Goal: Task Accomplishment & Management: Complete application form

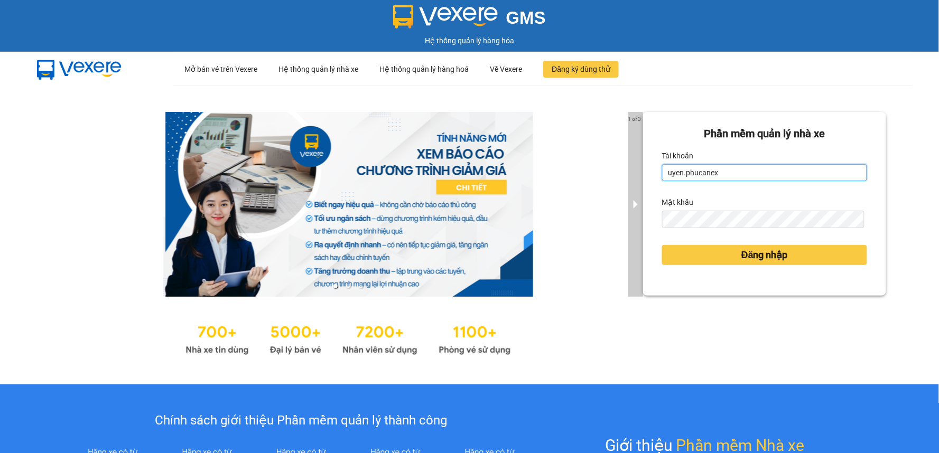
drag, startPoint x: 694, startPoint y: 170, endPoint x: 625, endPoint y: 170, distance: 68.7
click at [625, 170] on div "1 of 3 Phần mềm quản lý nhà xe Tài khoản uyen.phucanex Mật khẩu Đăng nhập" at bounding box center [469, 235] width 939 height 299
type input "ngannt.phucanex"
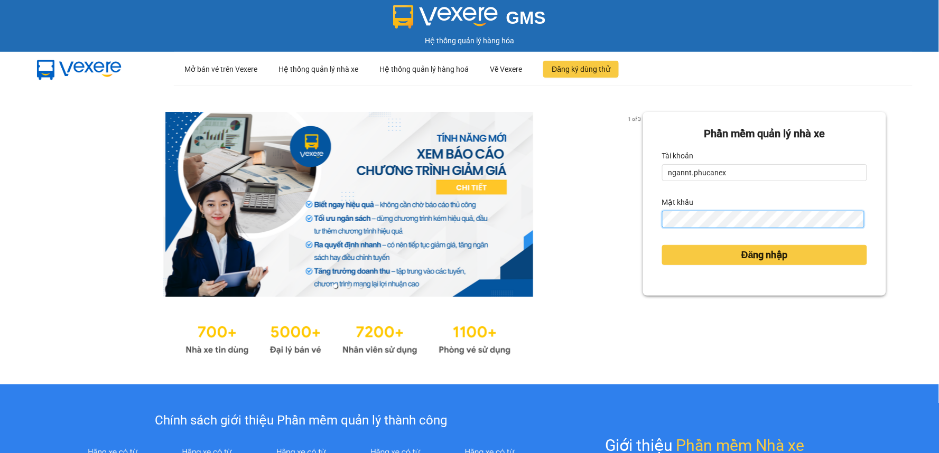
click at [585, 223] on div "1 of 3 Phần mềm quản lý nhà xe Tài khoản ngannt.phucanex Mật khẩu Đăng nhập" at bounding box center [469, 235] width 939 height 299
click at [662, 245] on button "Đăng nhập" at bounding box center [764, 255] width 205 height 20
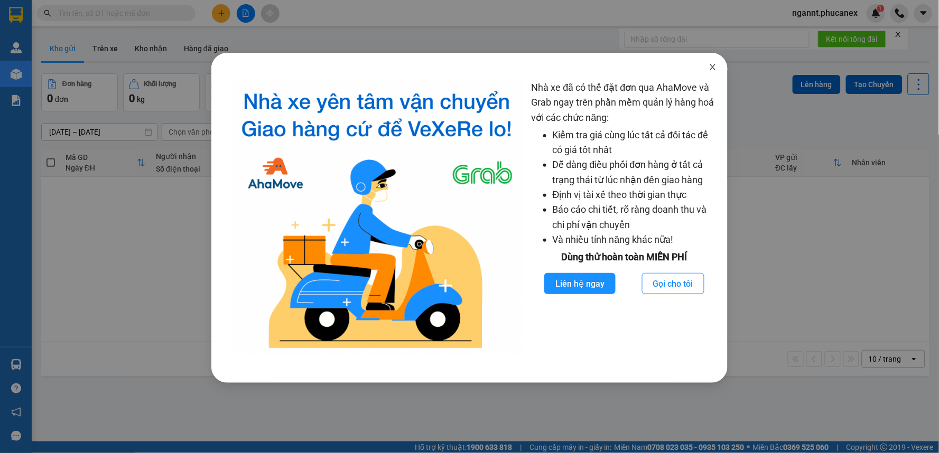
click at [710, 67] on icon "close" at bounding box center [713, 67] width 8 height 8
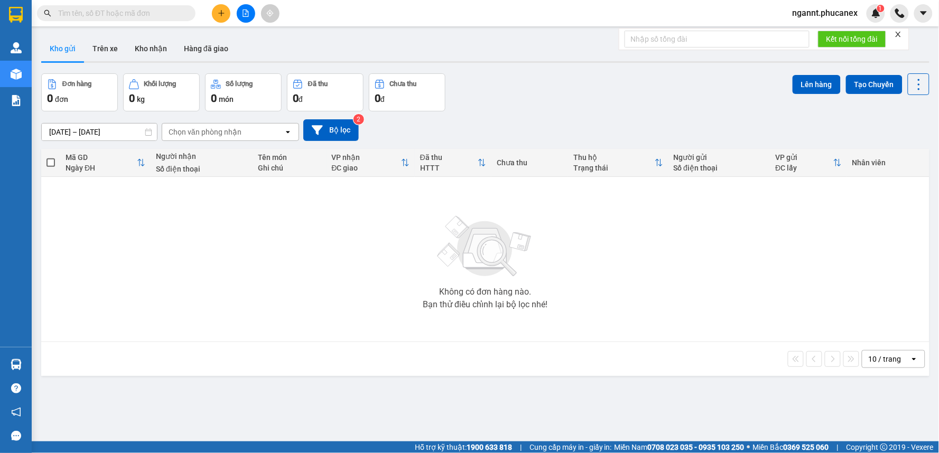
click at [218, 12] on icon "plus" at bounding box center [221, 13] width 7 height 7
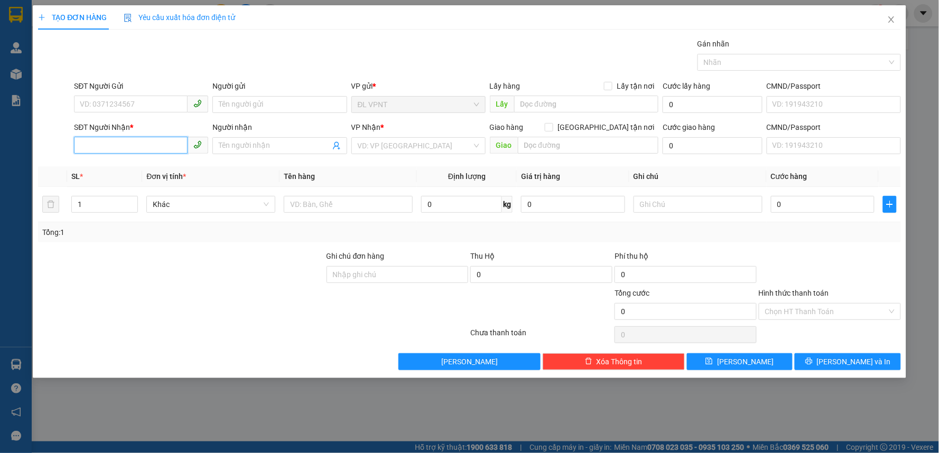
click at [168, 144] on input "SĐT Người Nhận *" at bounding box center [131, 145] width 114 height 17
drag, startPoint x: 146, startPoint y: 141, endPoint x: 40, endPoint y: 150, distance: 106.7
click at [40, 150] on div "SĐT Người Nhận * 0569133922 0569133922 Người nhận Tên người nhận VP Nhận * VD: …" at bounding box center [469, 140] width 865 height 37
click at [96, 149] on input "0569133922" at bounding box center [131, 145] width 114 height 17
drag, startPoint x: 126, startPoint y: 147, endPoint x: 18, endPoint y: 145, distance: 107.3
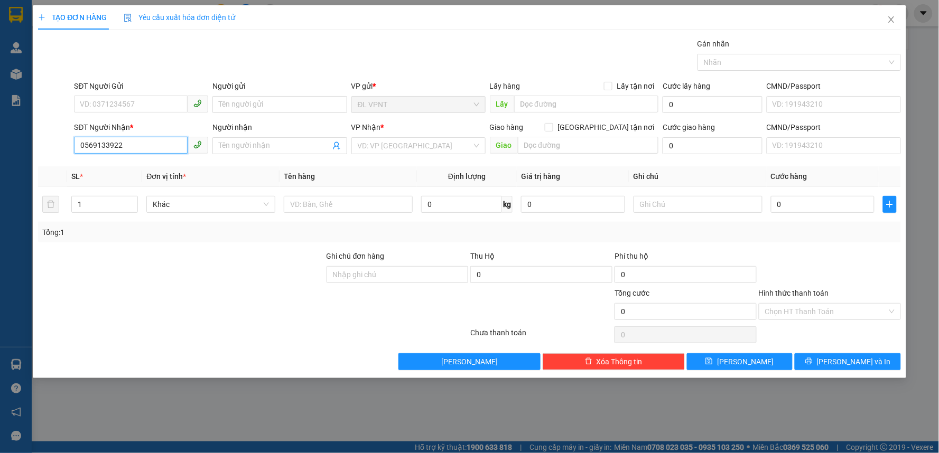
click at [18, 145] on div "TẠO ĐƠN HÀNG Yêu cầu xuất hóa đơn điện tử Transit Pickup Surcharge Ids Transit …" at bounding box center [469, 226] width 939 height 453
type input "0569133922"
drag, startPoint x: 92, startPoint y: 135, endPoint x: 85, endPoint y: 146, distance: 13.1
click at [85, 146] on input "0569133922" at bounding box center [131, 145] width 114 height 17
drag, startPoint x: 143, startPoint y: 145, endPoint x: 67, endPoint y: 149, distance: 76.8
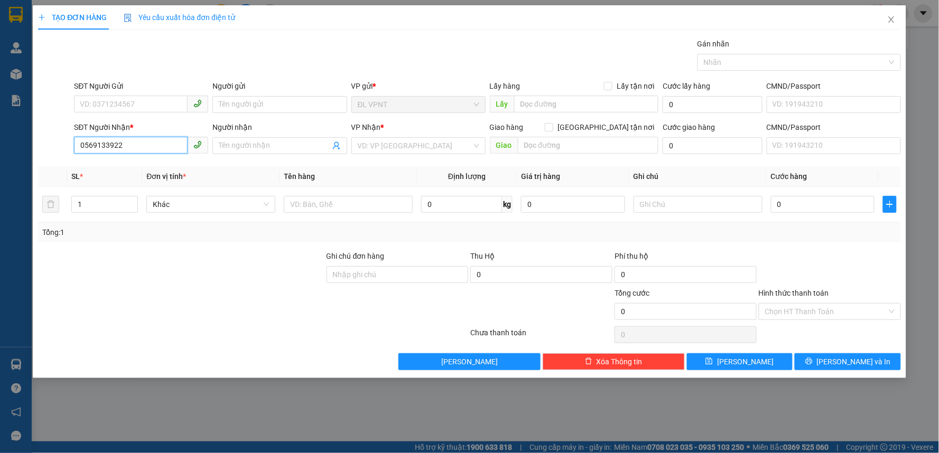
click at [67, 149] on div "SĐT Người Nhận * 0569133922 0569133922 Người nhận Tên người nhận VP Nhận * VD: …" at bounding box center [469, 140] width 865 height 37
click at [895, 18] on icon "close" at bounding box center [891, 19] width 8 height 8
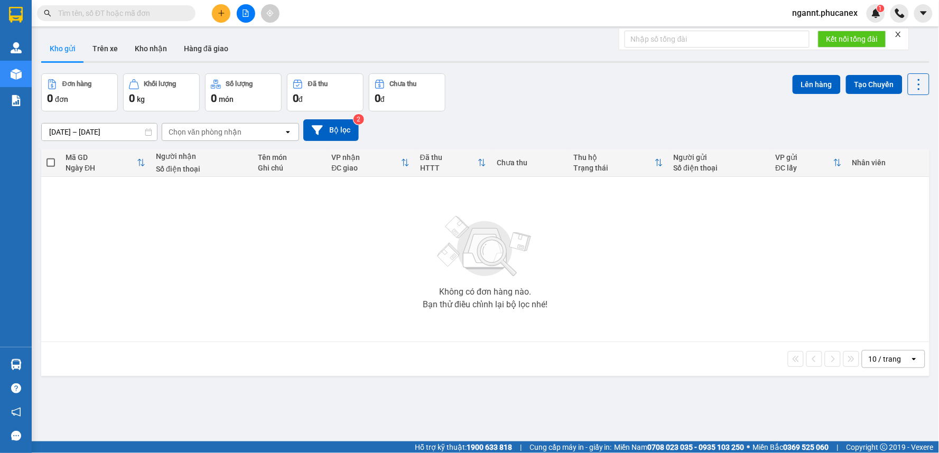
click at [112, 15] on input "text" at bounding box center [120, 13] width 125 height 12
paste input "0569133922"
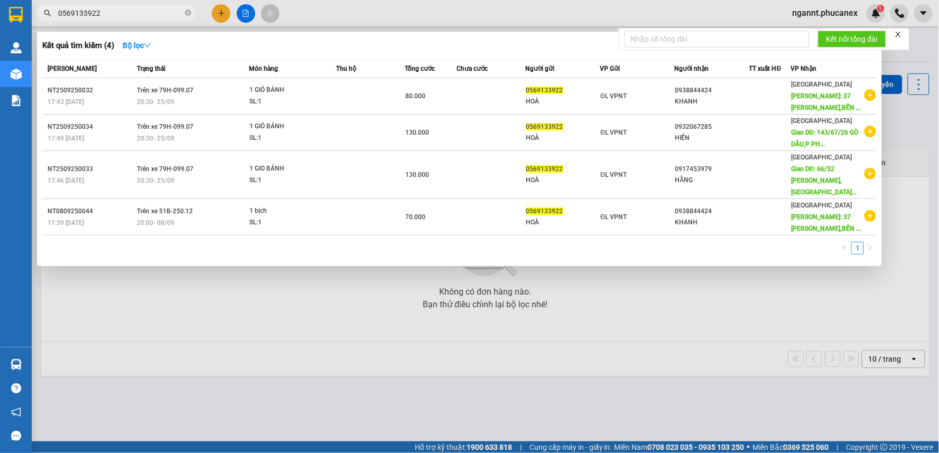
type input "0569133922"
click at [219, 18] on div at bounding box center [469, 226] width 939 height 453
click at [148, 7] on input "0569133922" at bounding box center [120, 13] width 125 height 12
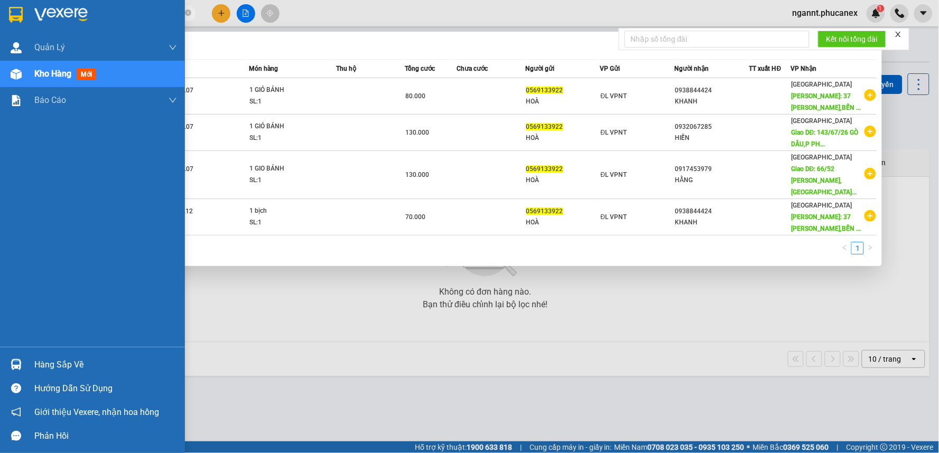
drag, startPoint x: 113, startPoint y: 18, endPoint x: 0, endPoint y: 15, distance: 112.6
click at [0, 15] on section "Kết quả tìm kiếm ( 4 ) Bộ lọc Mã ĐH Trạng thái Món hàng Thu hộ Tổng cước Chưa c…" at bounding box center [469, 226] width 939 height 453
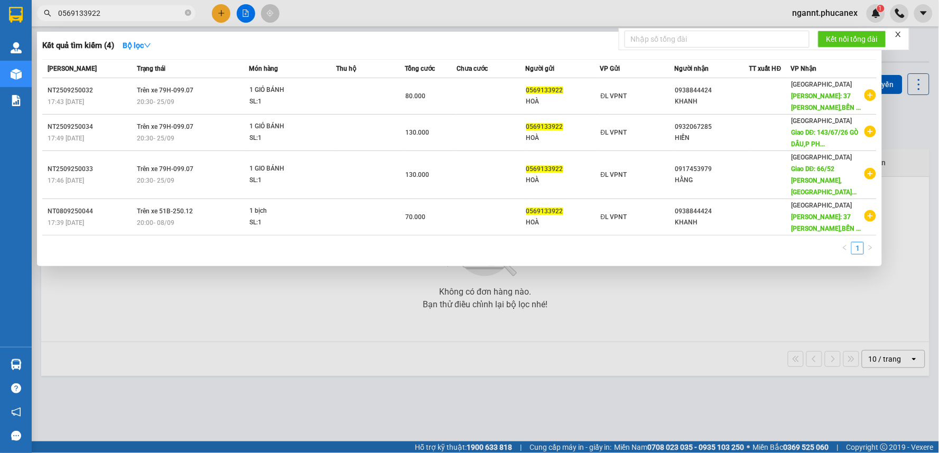
drag, startPoint x: 71, startPoint y: 4, endPoint x: 59, endPoint y: 10, distance: 13.3
click at [59, 10] on input "0569133922" at bounding box center [120, 13] width 125 height 12
drag, startPoint x: 99, startPoint y: 13, endPoint x: 41, endPoint y: 11, distance: 58.7
click at [41, 11] on span "0569133922" at bounding box center [116, 13] width 159 height 16
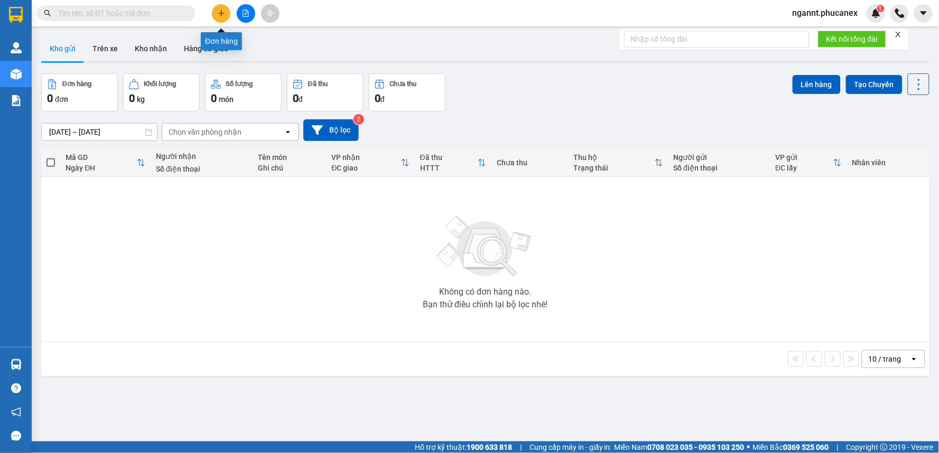
click at [223, 16] on icon "plus" at bounding box center [221, 13] width 7 height 7
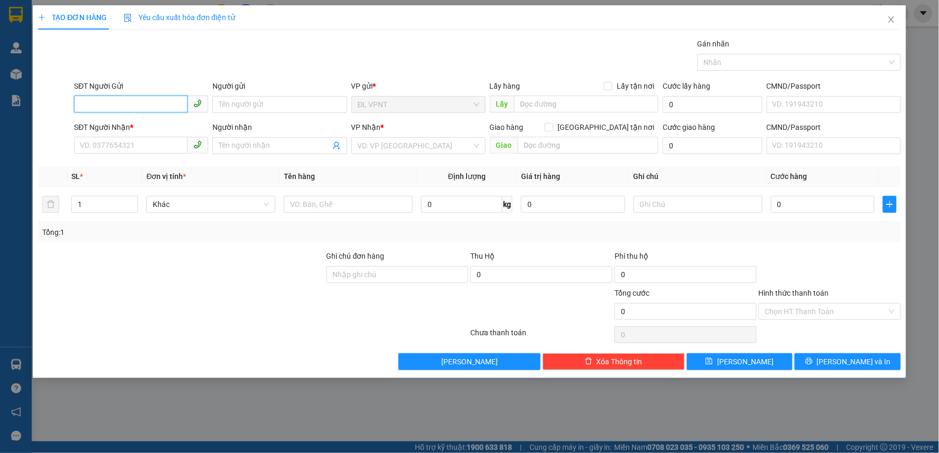
paste input "0569133922"
type input "0569133922"
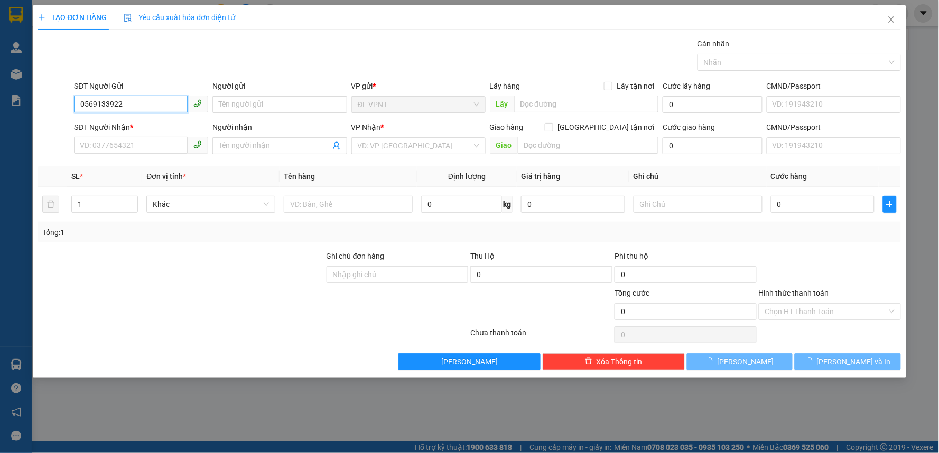
click at [133, 105] on input "0569133922" at bounding box center [131, 104] width 114 height 17
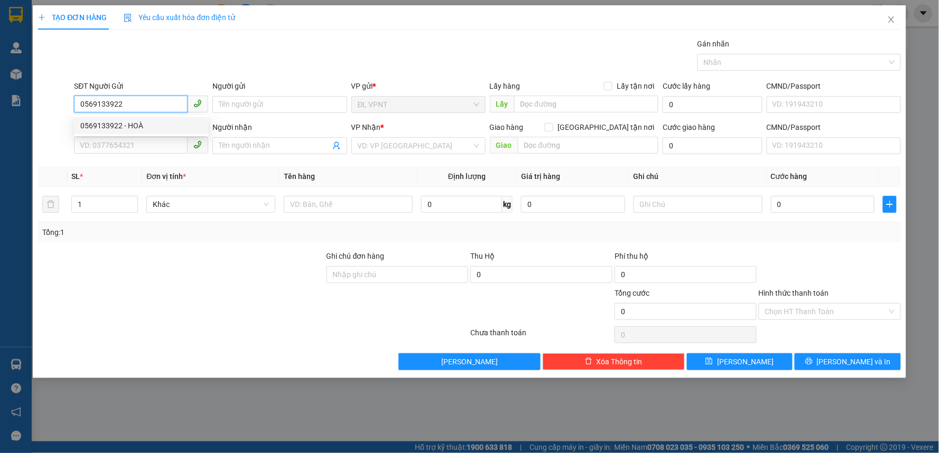
click at [127, 119] on div "0569133922 - HOÀ" at bounding box center [141, 125] width 134 height 17
type input "HOÀ"
type input "0932067285"
type input "HIỀN"
type input "143/67/26 GÒ DẦU,P [GEOGRAPHIC_DATA],[GEOGRAPHIC_DATA]"
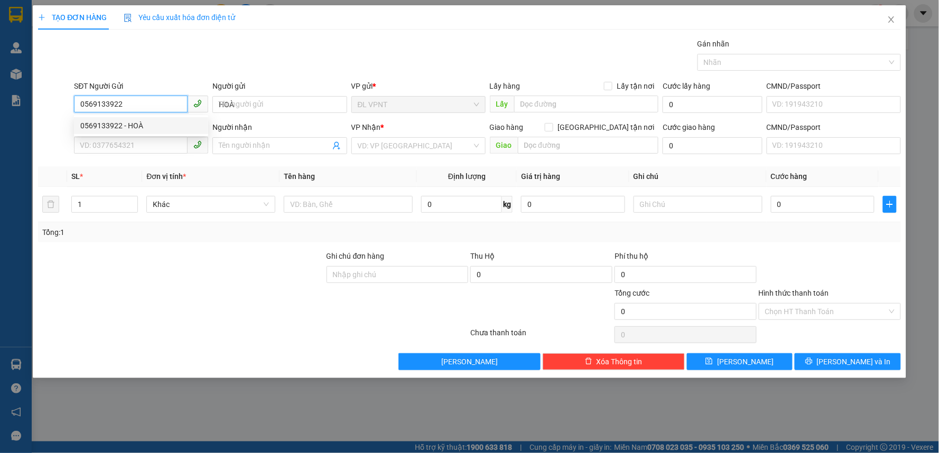
type input "100.000"
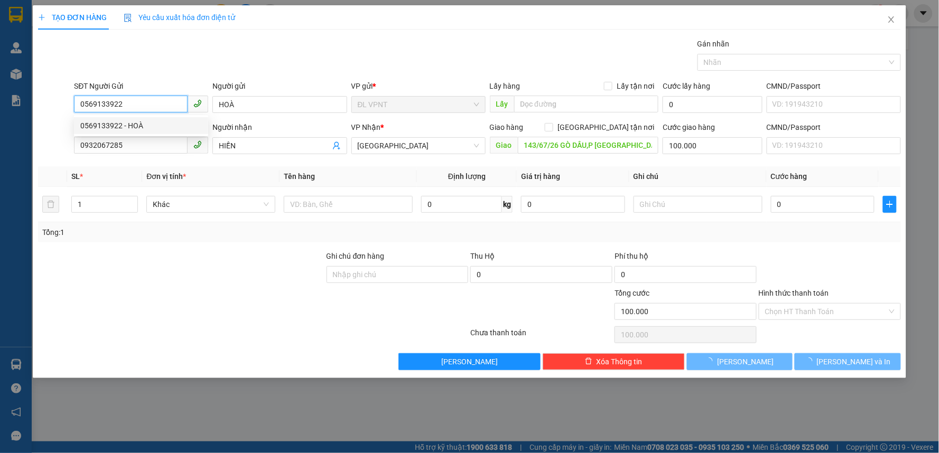
type input "0569133922"
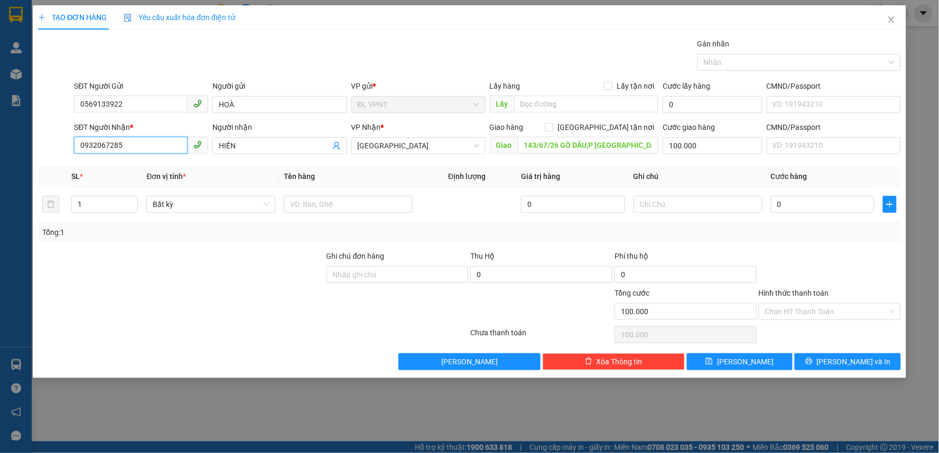
drag, startPoint x: 67, startPoint y: 146, endPoint x: 29, endPoint y: 144, distance: 38.1
click at [29, 146] on div "TẠO ĐƠN HÀNG Yêu cầu xuất hóa đơn điện tử Transit Pickup Surcharge Ids Transit …" at bounding box center [469, 226] width 939 height 453
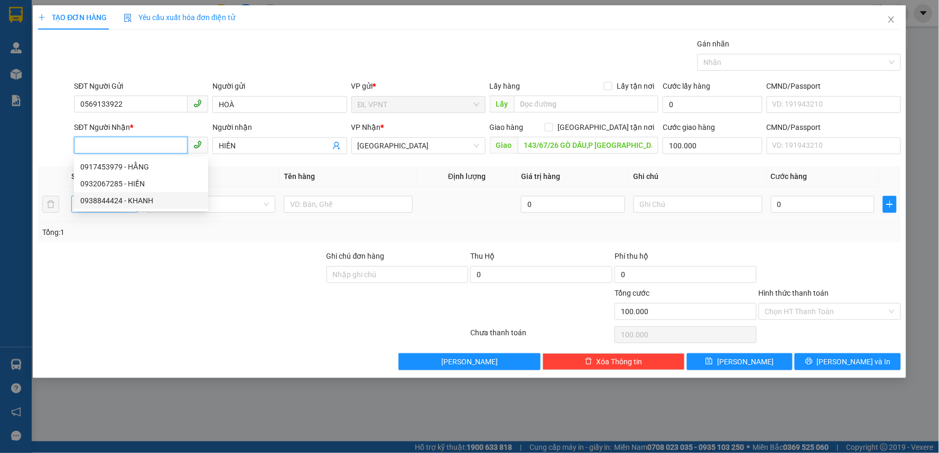
click at [103, 199] on div "0938844424 - KHANH" at bounding box center [141, 201] width 122 height 12
type input "0938844424"
type input "KHANH"
type input "37 [PERSON_NAME],BẾN NGHÉ,Q1"
type input "50.000"
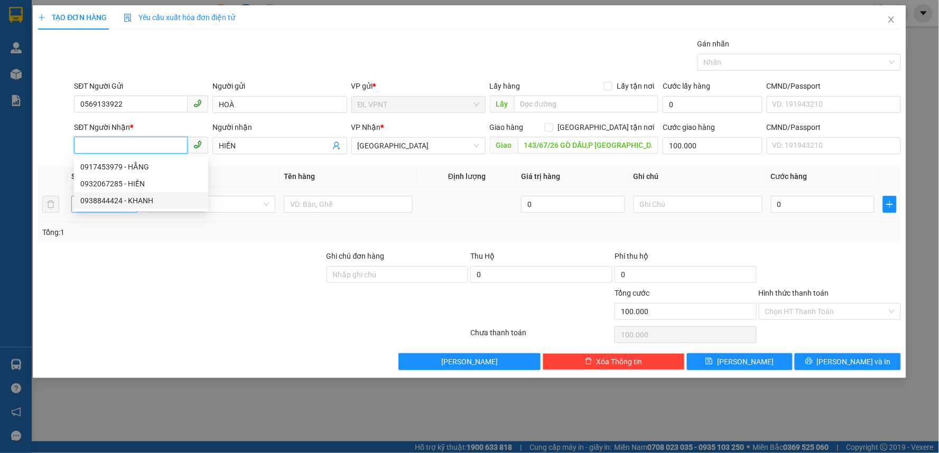
type input "50.000"
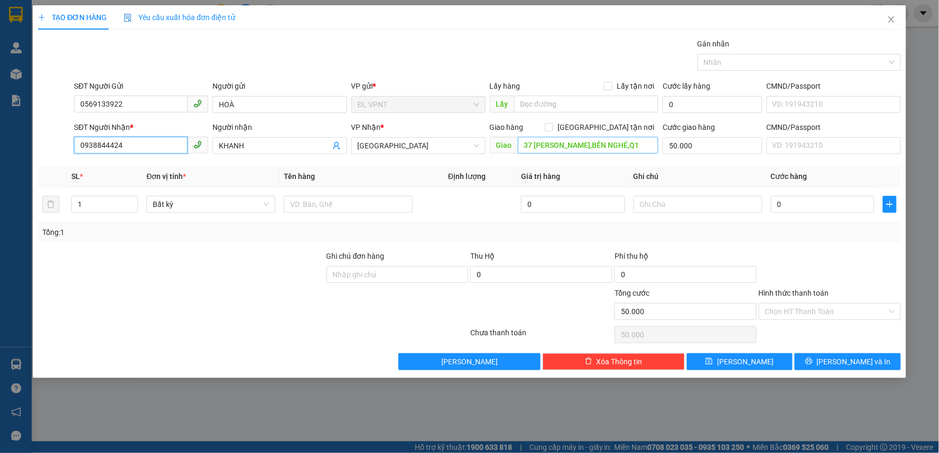
type input "0938844424"
click at [545, 150] on input "37 [PERSON_NAME],BẾN NGHÉ,Q1" at bounding box center [588, 145] width 141 height 17
click at [548, 146] on input "37 [PERSON_NAME],BẾN NGHÉ,Q1" at bounding box center [588, 145] width 141 height 17
click at [312, 207] on input "text" at bounding box center [348, 204] width 129 height 17
type input "2"
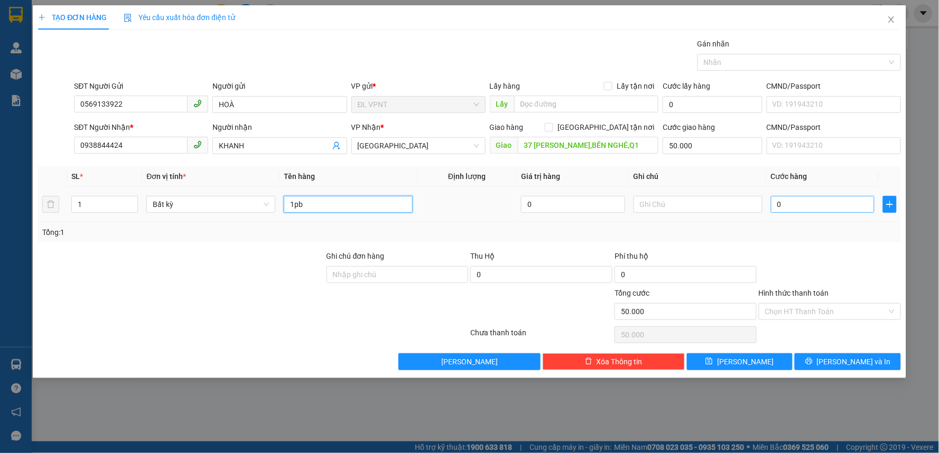
type input "1pb"
click at [795, 197] on input "0" at bounding box center [823, 204] width 104 height 17
type input "2"
type input "50.002"
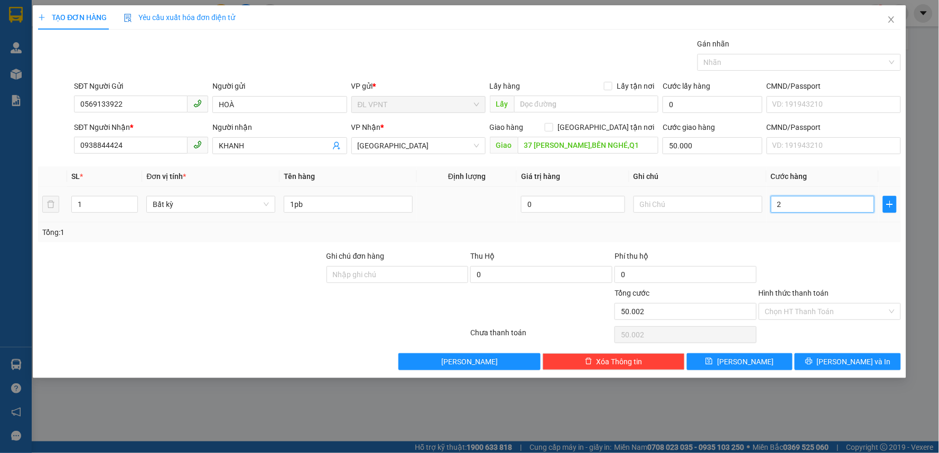
type input "20"
type input "50.020"
click at [806, 258] on div at bounding box center [830, 269] width 144 height 37
type input "20.000"
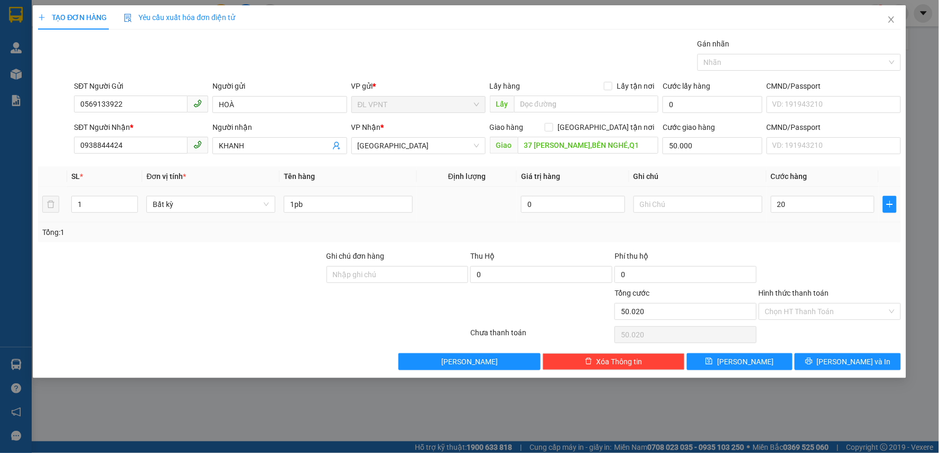
type input "70.000"
click at [676, 205] on input "text" at bounding box center [698, 204] width 129 height 17
paste input "[DATE] 08:02"
type input "CK MB: [DATE] 08:02"
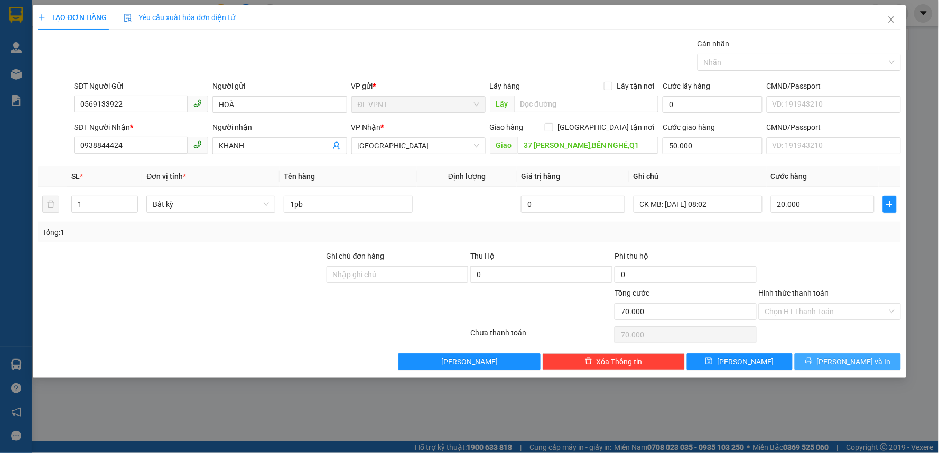
click at [805, 365] on button "[PERSON_NAME] và In" at bounding box center [848, 362] width 106 height 17
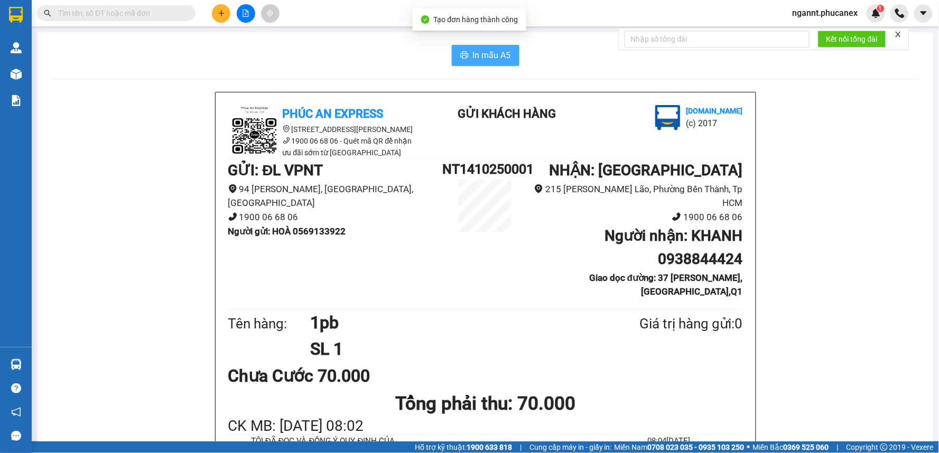
click at [479, 61] on span "In mẫu A5" at bounding box center [492, 55] width 38 height 13
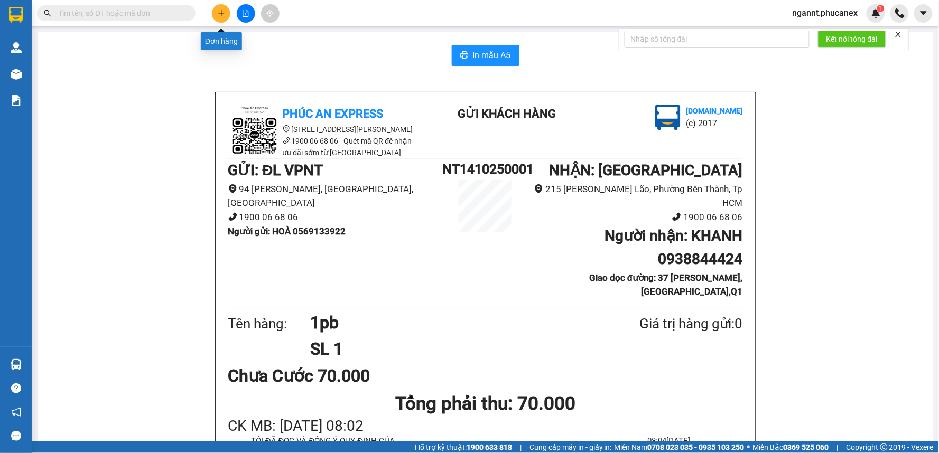
click at [222, 20] on button at bounding box center [221, 13] width 18 height 18
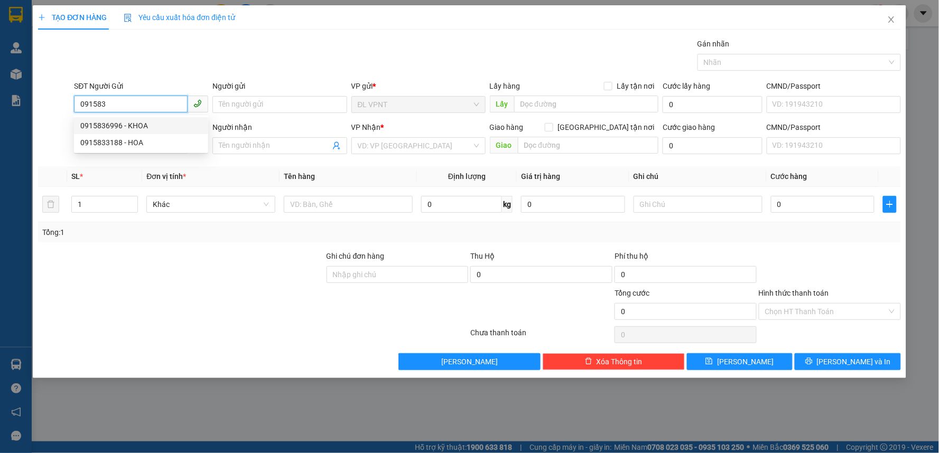
click at [124, 120] on div "0915836996 - KHOA" at bounding box center [141, 126] width 122 height 12
type input "0915836996"
type input "KHOA"
type input "0915836996"
type input "KHOA"
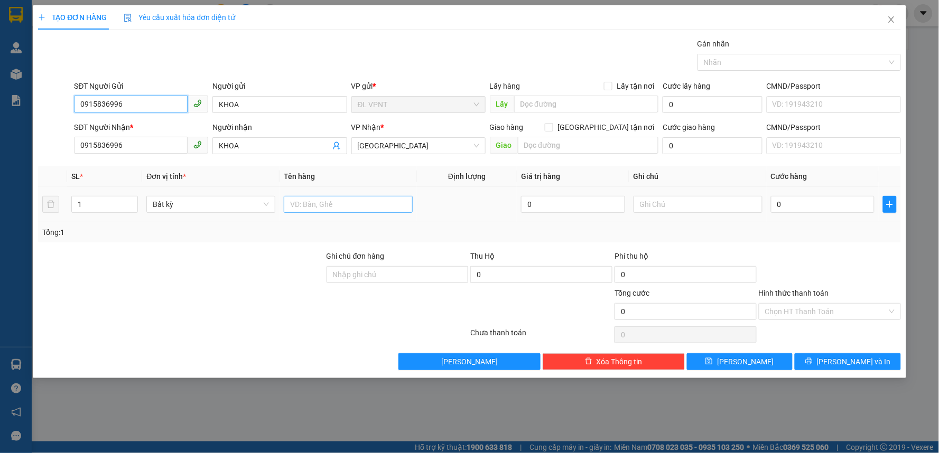
type input "0915836996"
click at [298, 202] on input "text" at bounding box center [348, 204] width 129 height 17
type input "1T"
click at [849, 199] on input "0" at bounding box center [823, 204] width 104 height 17
type input "4"
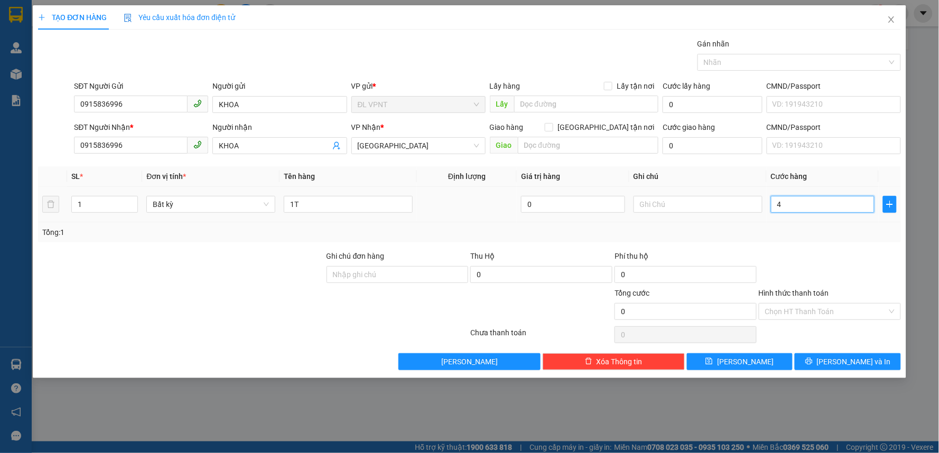
type input "4"
type input "40"
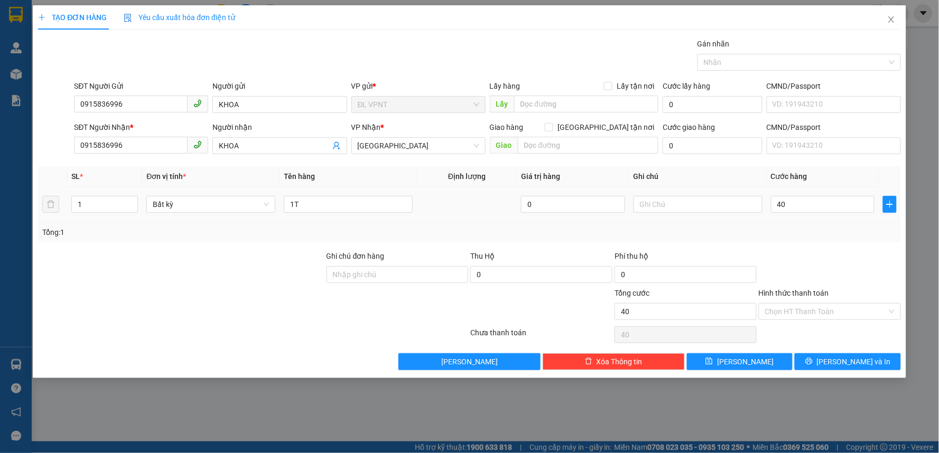
click at [785, 216] on td "40" at bounding box center [823, 204] width 113 height 35
type input "40.000"
click at [706, 206] on input "text" at bounding box center [698, 204] width 129 height 17
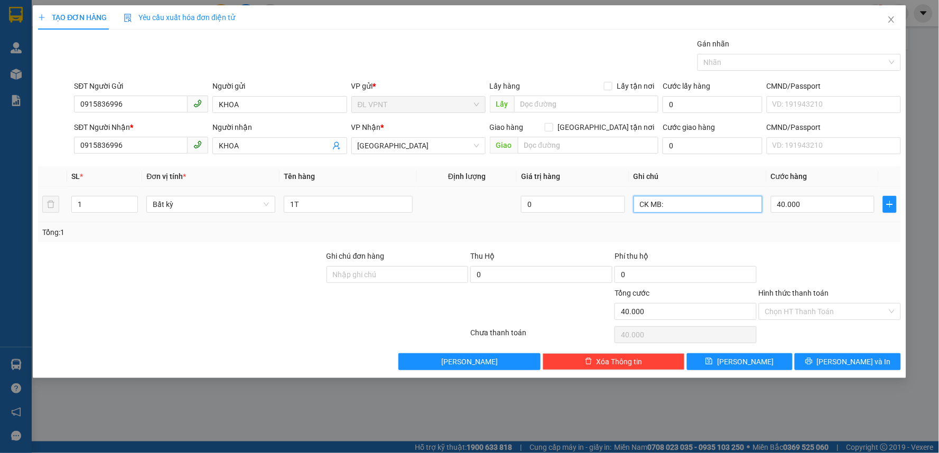
paste input "[DATE] 08:06"
type input "CK MB: [DATE] 08:06"
click at [844, 360] on span "[PERSON_NAME] và In" at bounding box center [854, 362] width 74 height 12
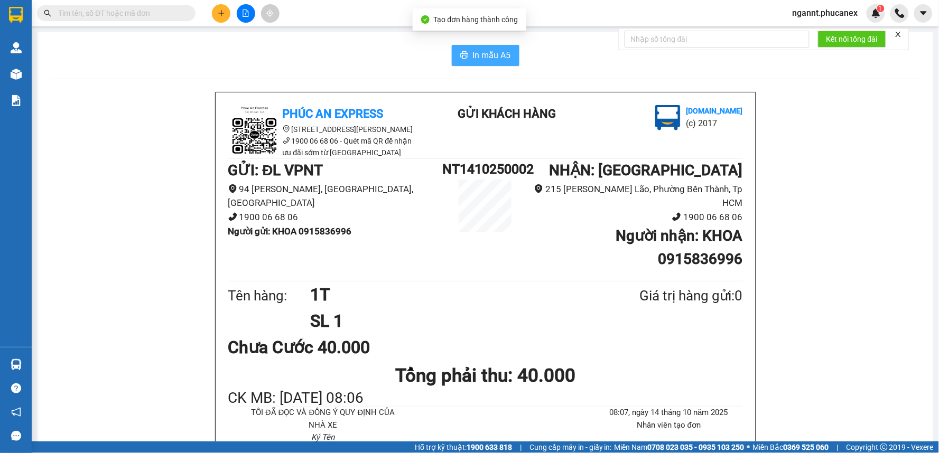
click at [500, 59] on span "In mẫu A5" at bounding box center [492, 55] width 38 height 13
click at [149, 17] on input "text" at bounding box center [120, 13] width 125 height 12
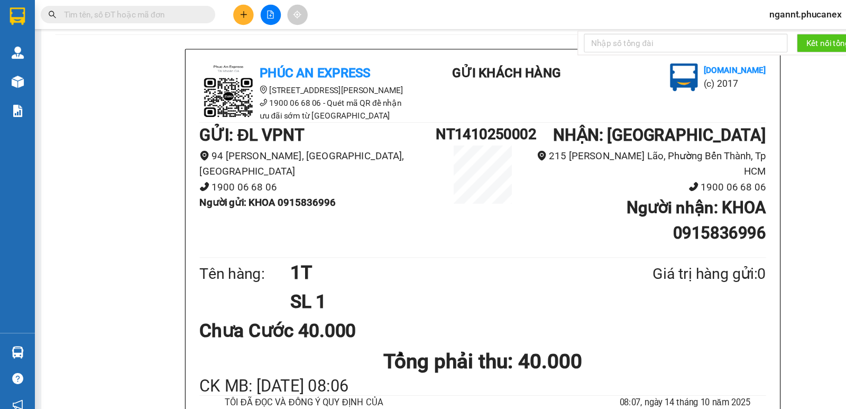
scroll to position [48, 0]
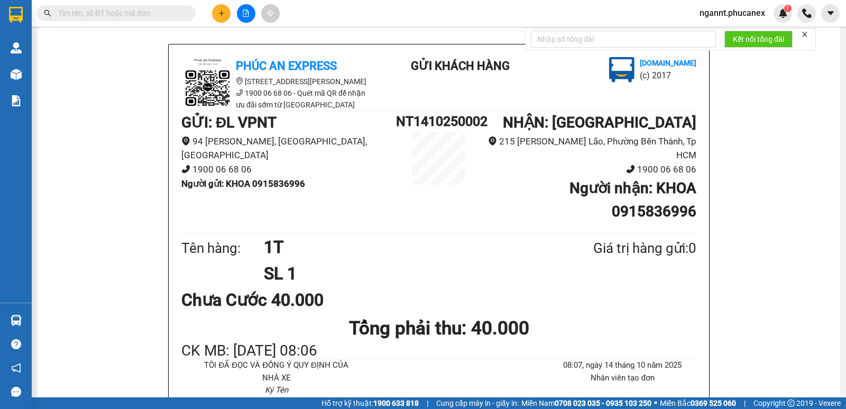
click at [160, 17] on input "text" at bounding box center [120, 13] width 125 height 12
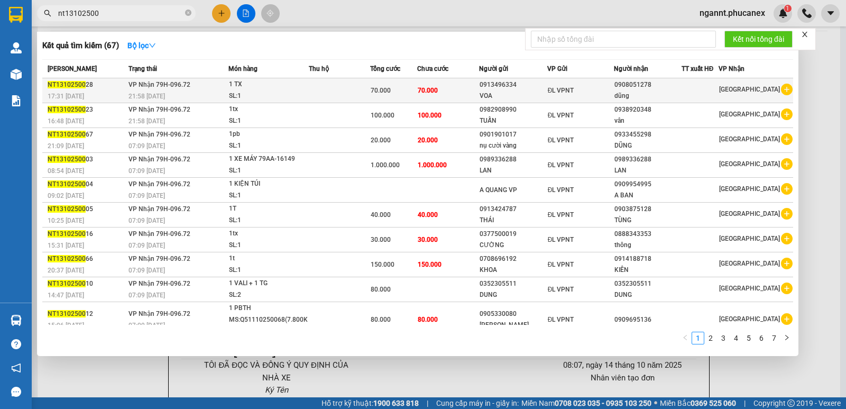
type input "nt13102500"
click at [193, 92] on div "21:58 [DATE]" at bounding box center [177, 96] width 99 height 12
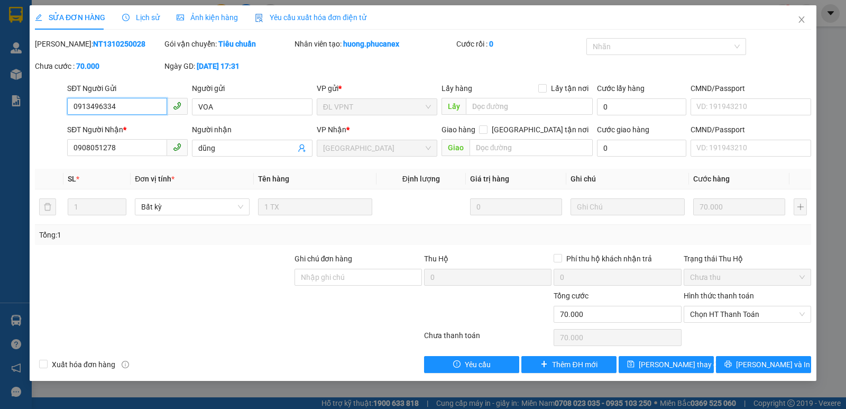
type input "0913496334"
type input "VOA"
type input "0908051278"
type input "dũng"
type input "0"
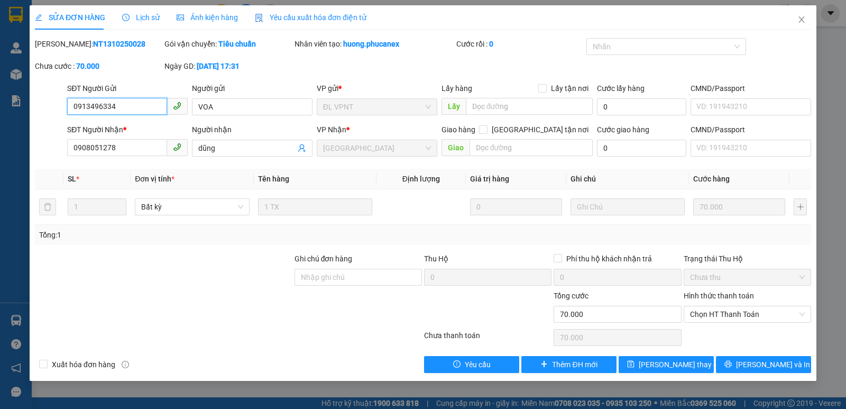
type input "70.000"
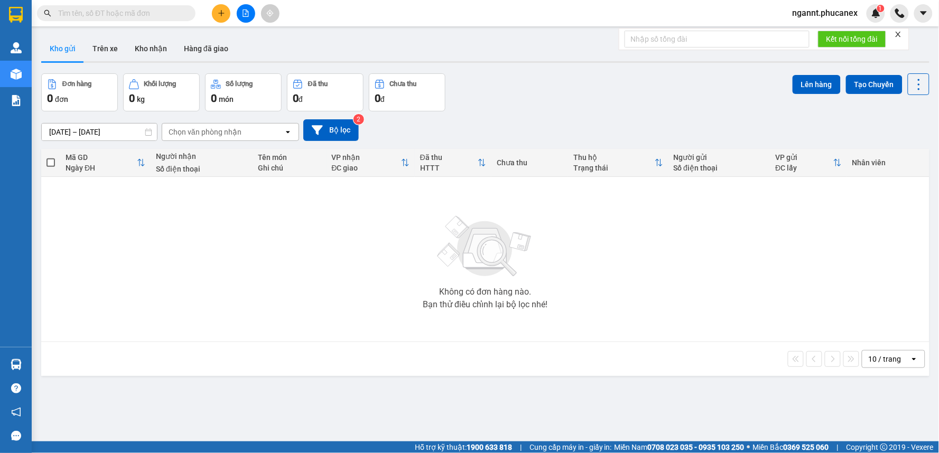
click at [124, 9] on input "text" at bounding box center [120, 13] width 125 height 12
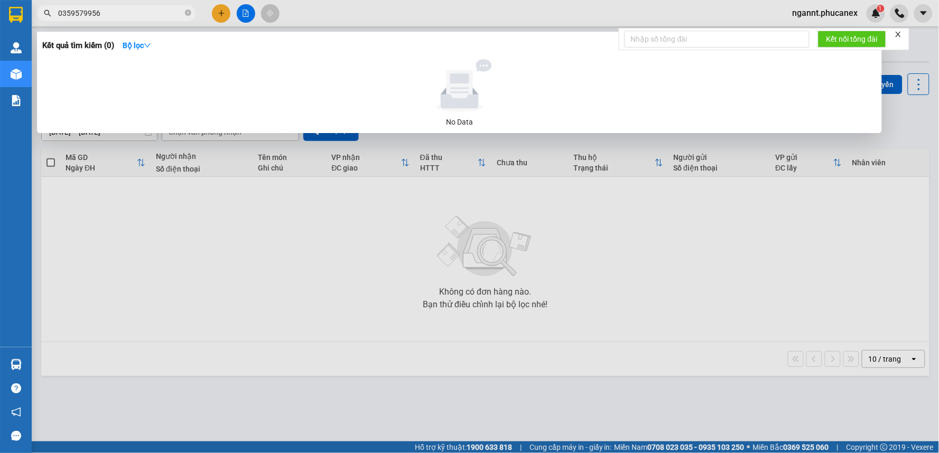
type input "0359579956"
click at [188, 15] on icon "close-circle" at bounding box center [188, 13] width 6 height 6
